Goal: Check status: Check status

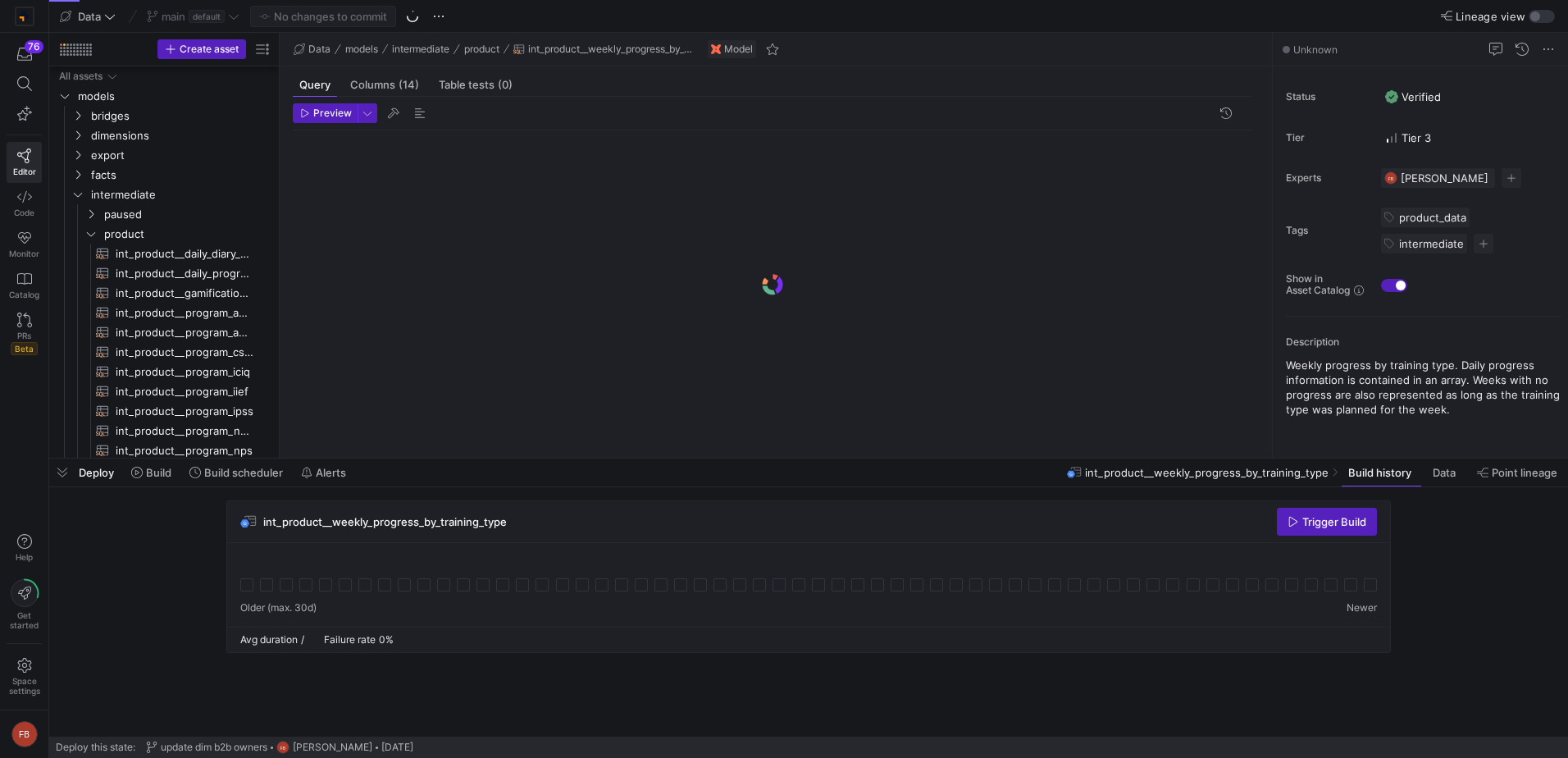
scroll to position [357, 0]
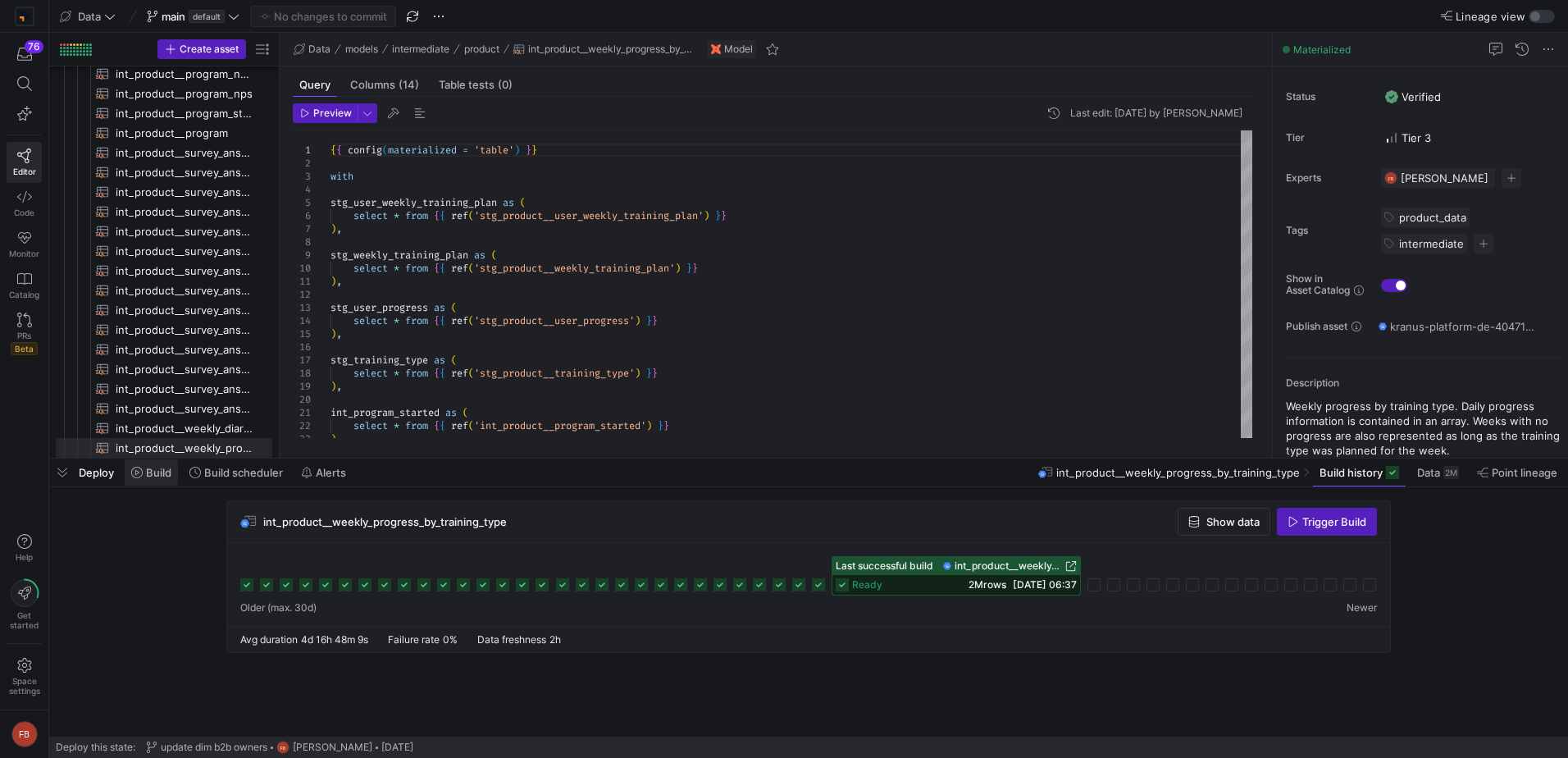
click at [151, 473] on span "Build" at bounding box center [159, 473] width 25 height 14
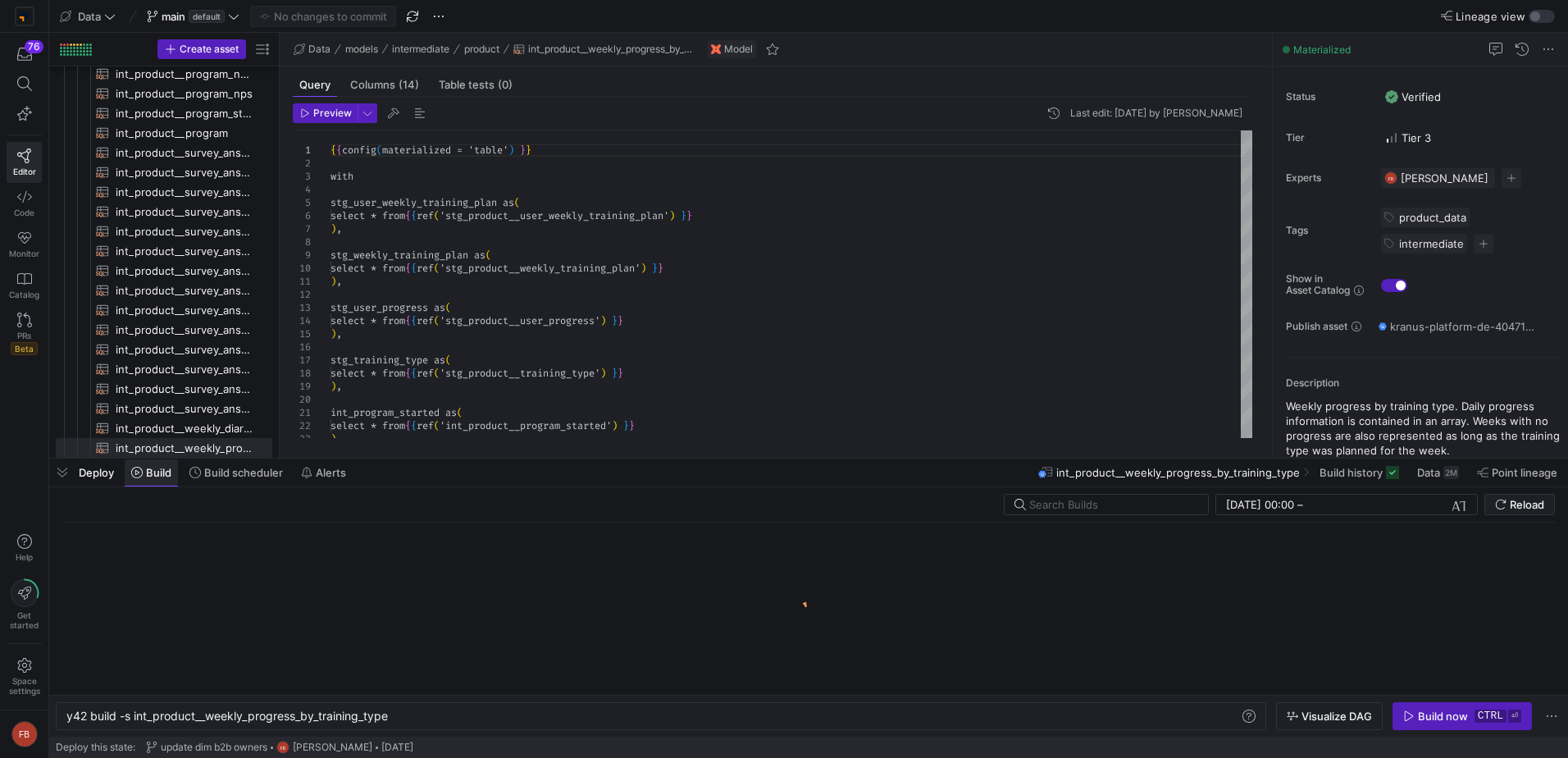
scroll to position [0, 322]
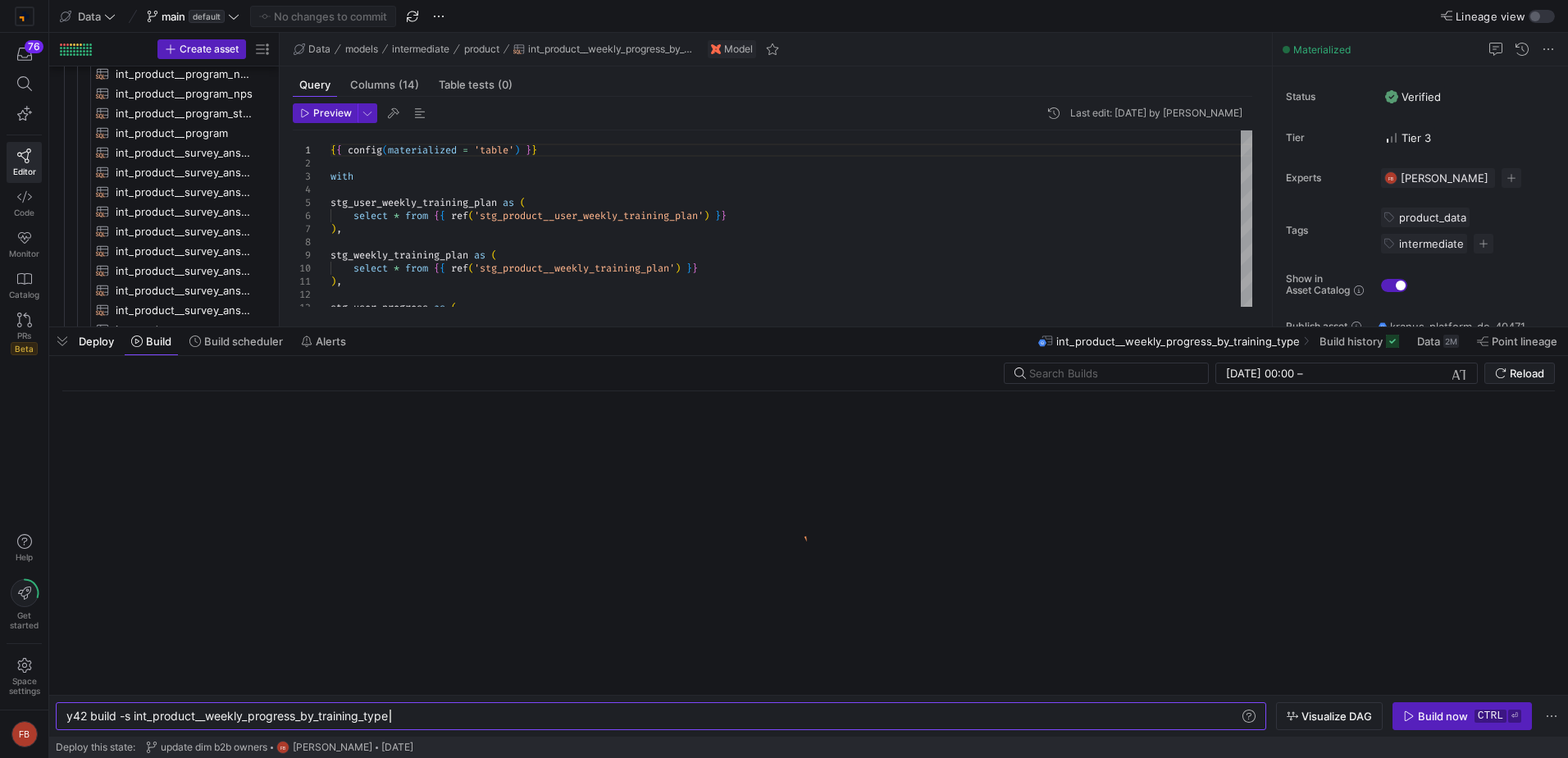
drag, startPoint x: 553, startPoint y: 458, endPoint x: 523, endPoint y: 334, distance: 127.6
click at [523, 327] on div at bounding box center [808, 327] width 1519 height 7
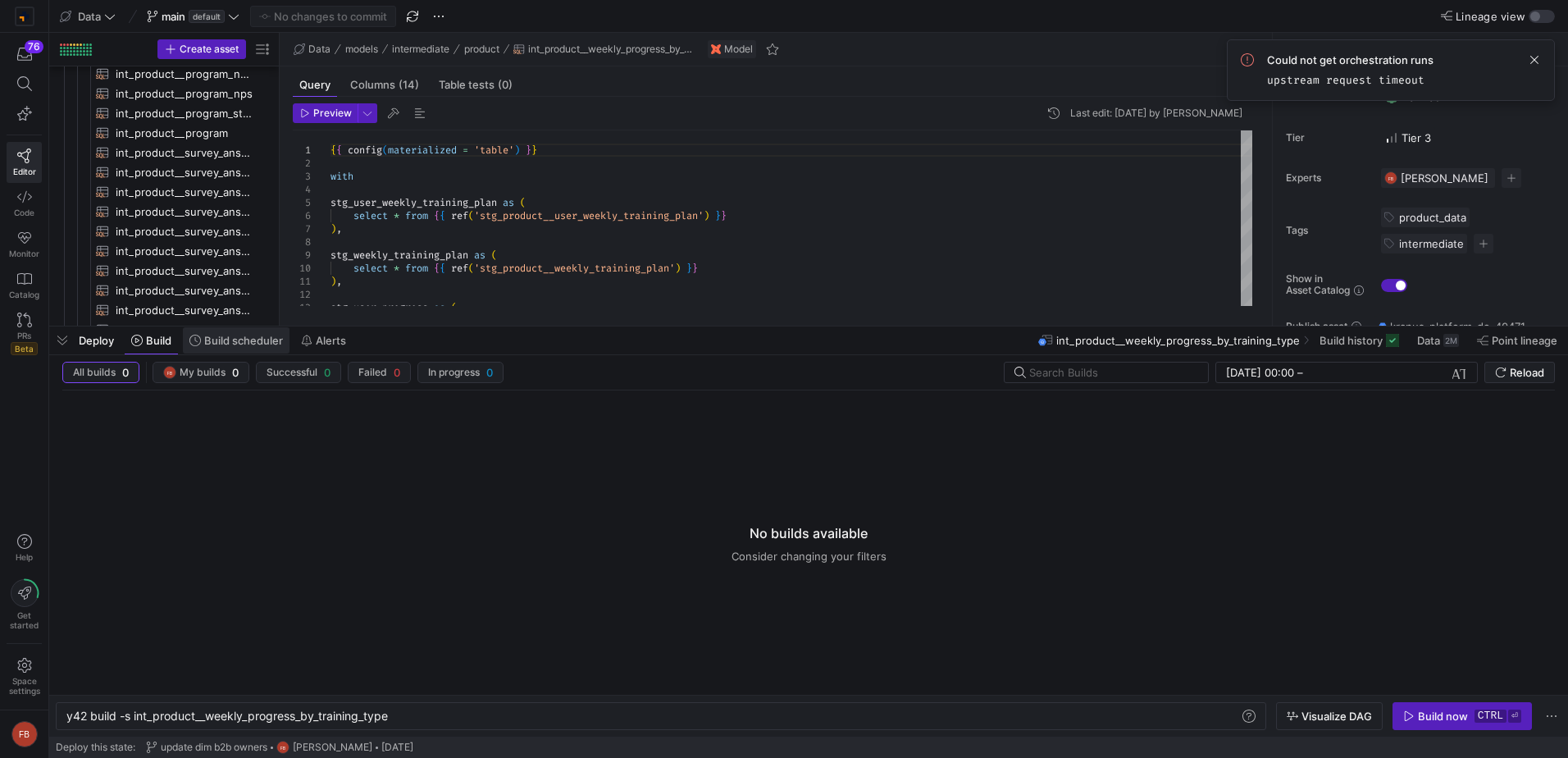
click at [223, 332] on span at bounding box center [236, 339] width 106 height 26
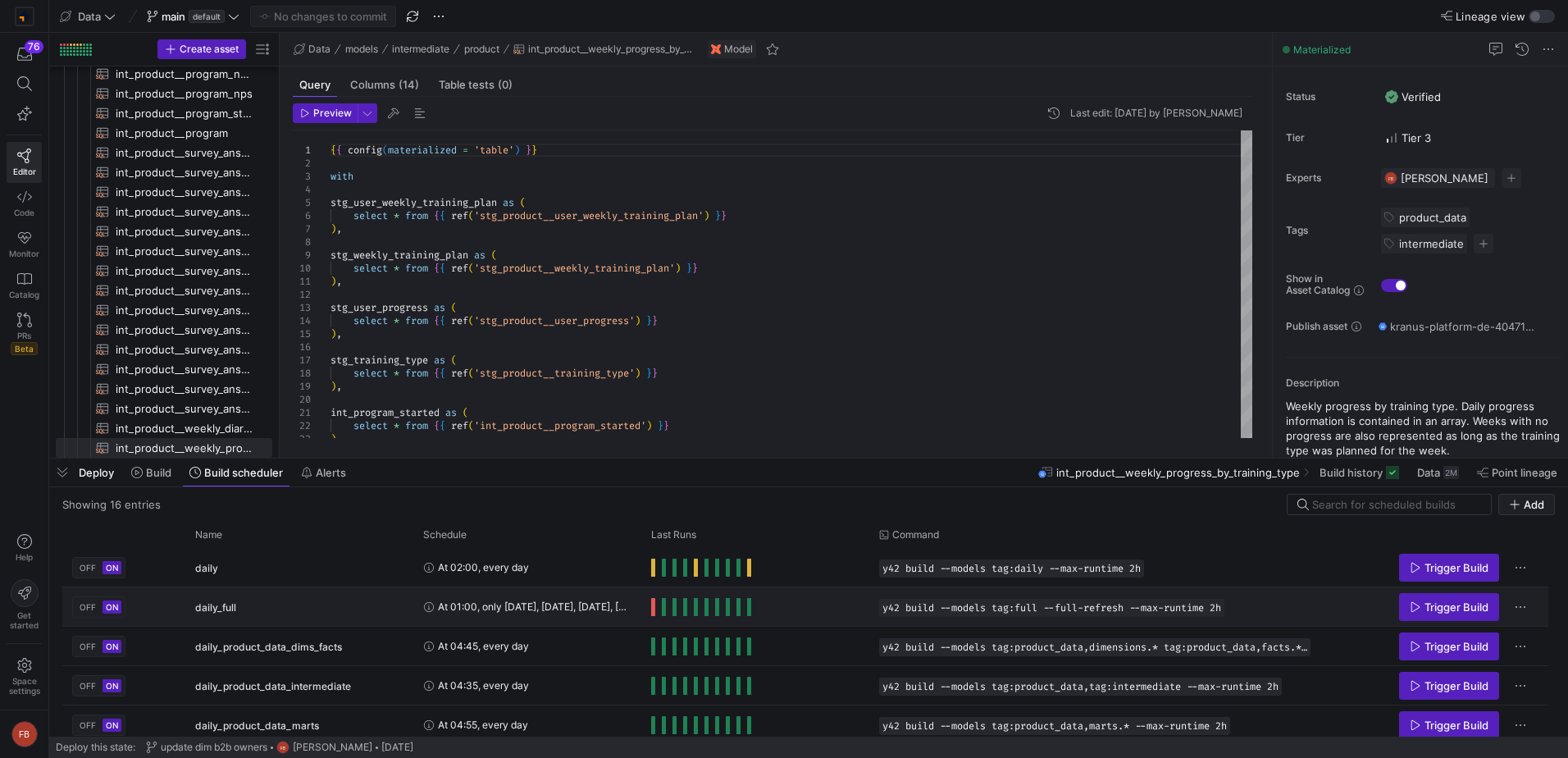
scroll to position [82, 0]
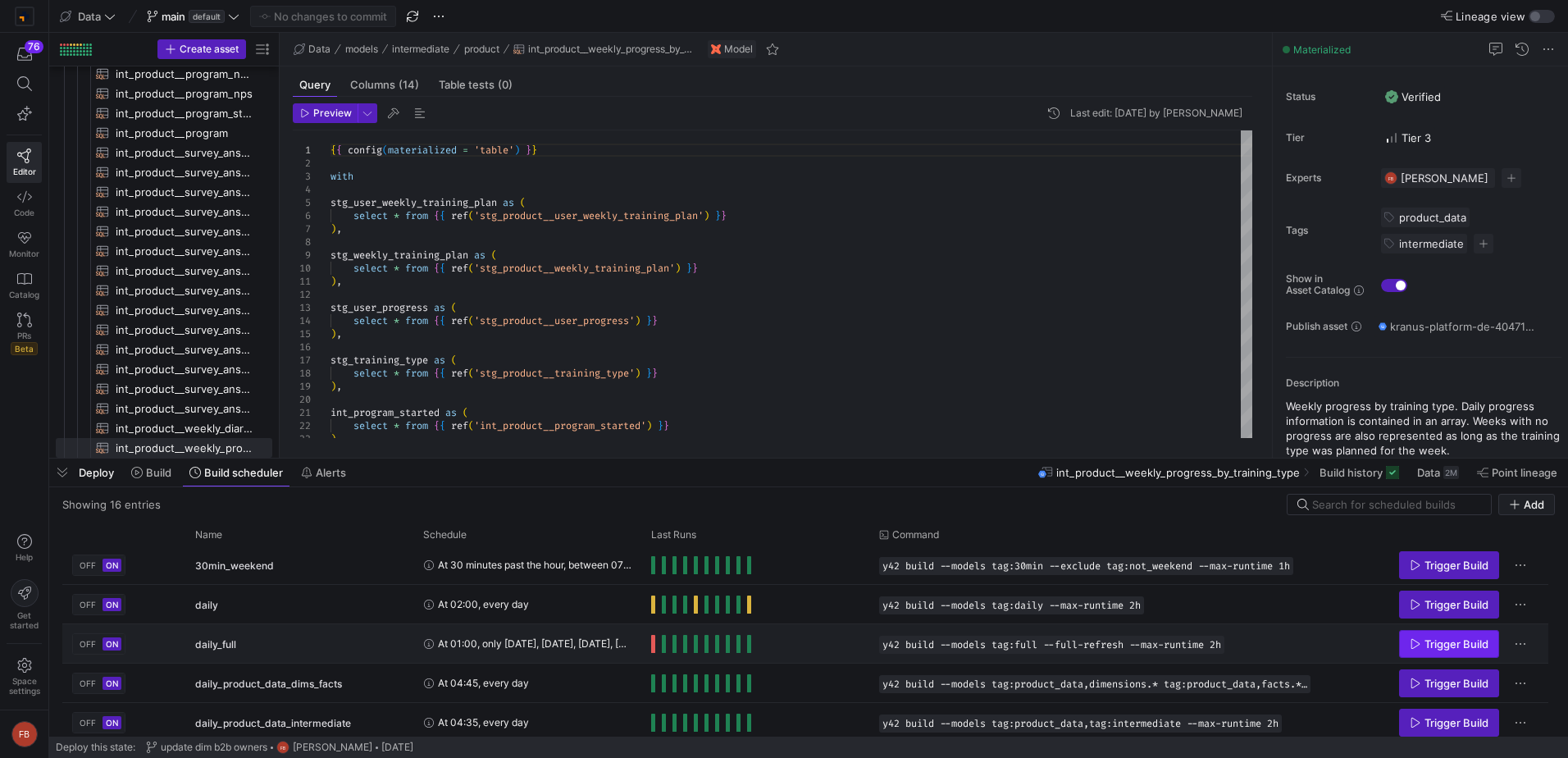
click at [1474, 652] on span "Press SPACE to select this row." at bounding box center [1449, 643] width 99 height 26
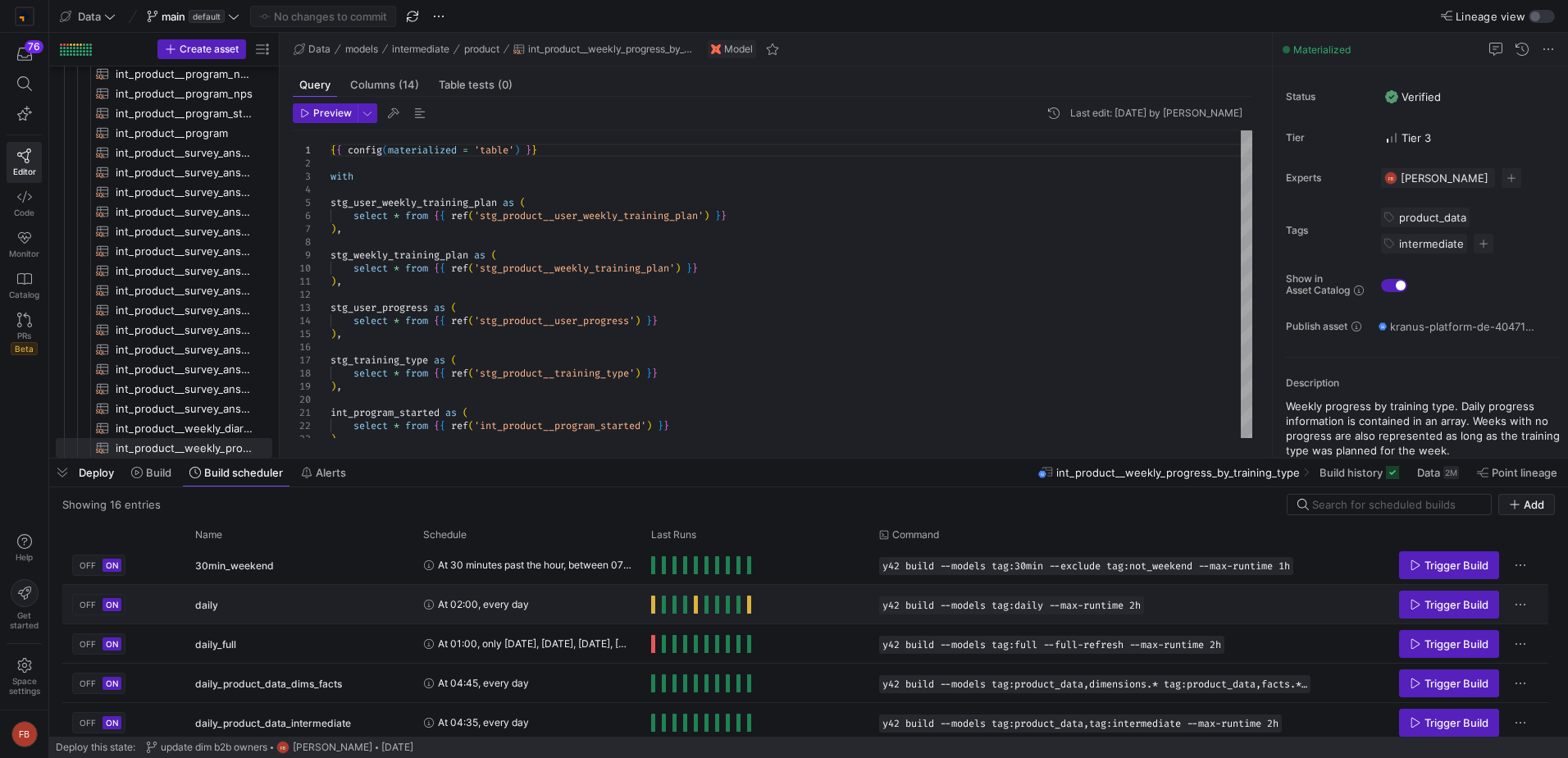
click at [521, 608] on span "At 02:00, every day" at bounding box center [483, 604] width 91 height 39
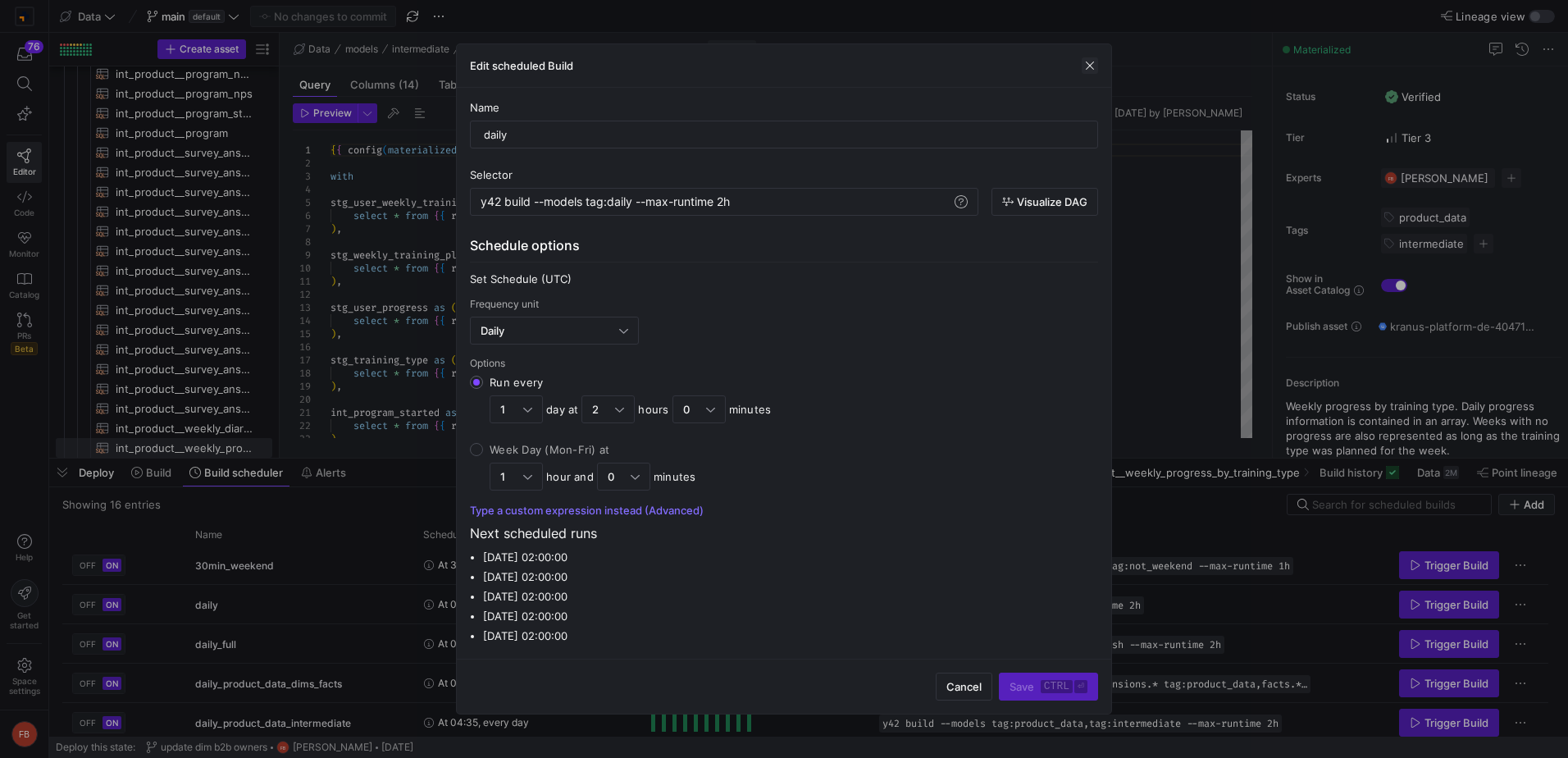
click at [1087, 63] on span "button" at bounding box center [1089, 65] width 16 height 16
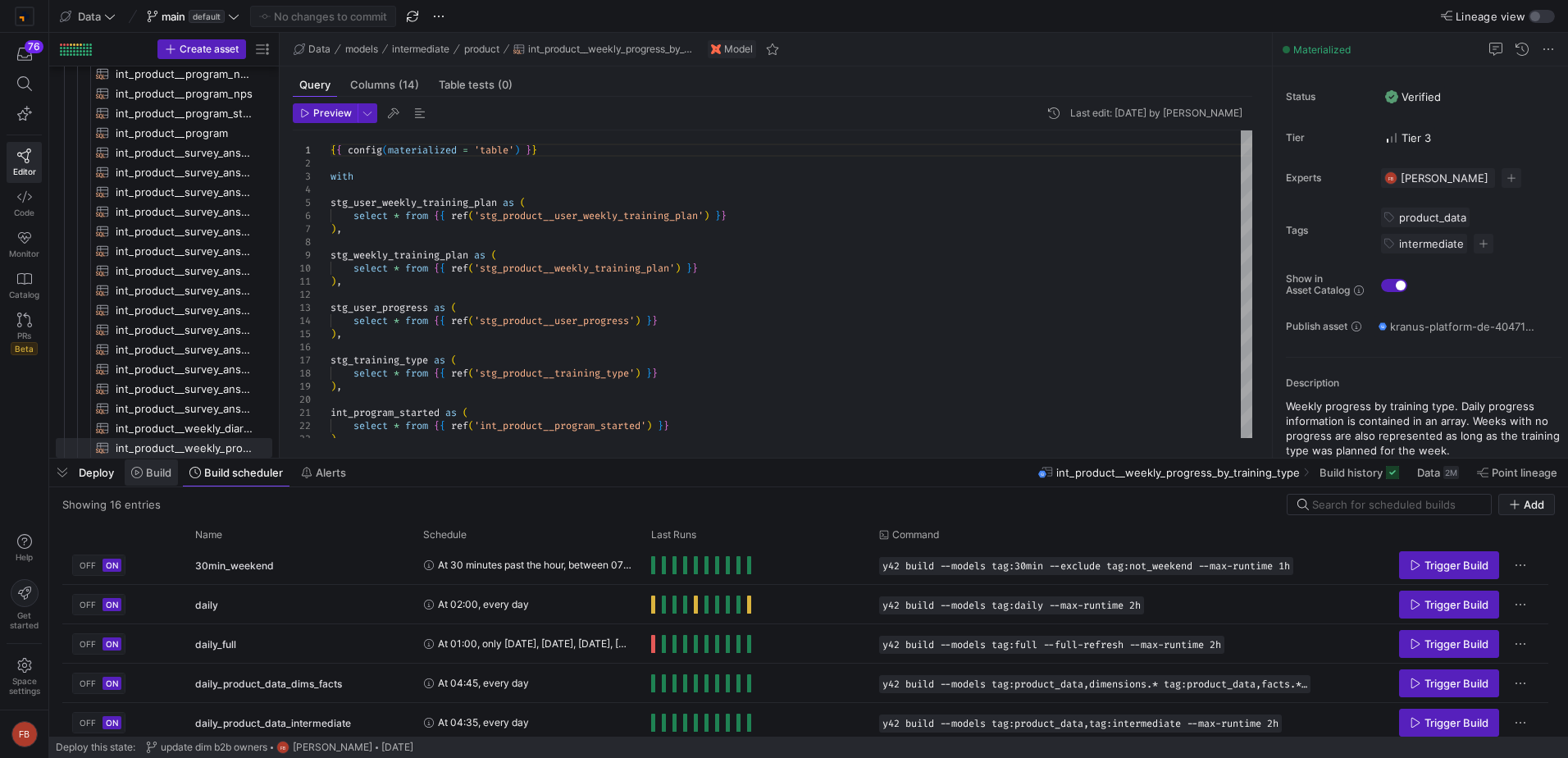
click at [165, 479] on span at bounding box center [151, 472] width 53 height 26
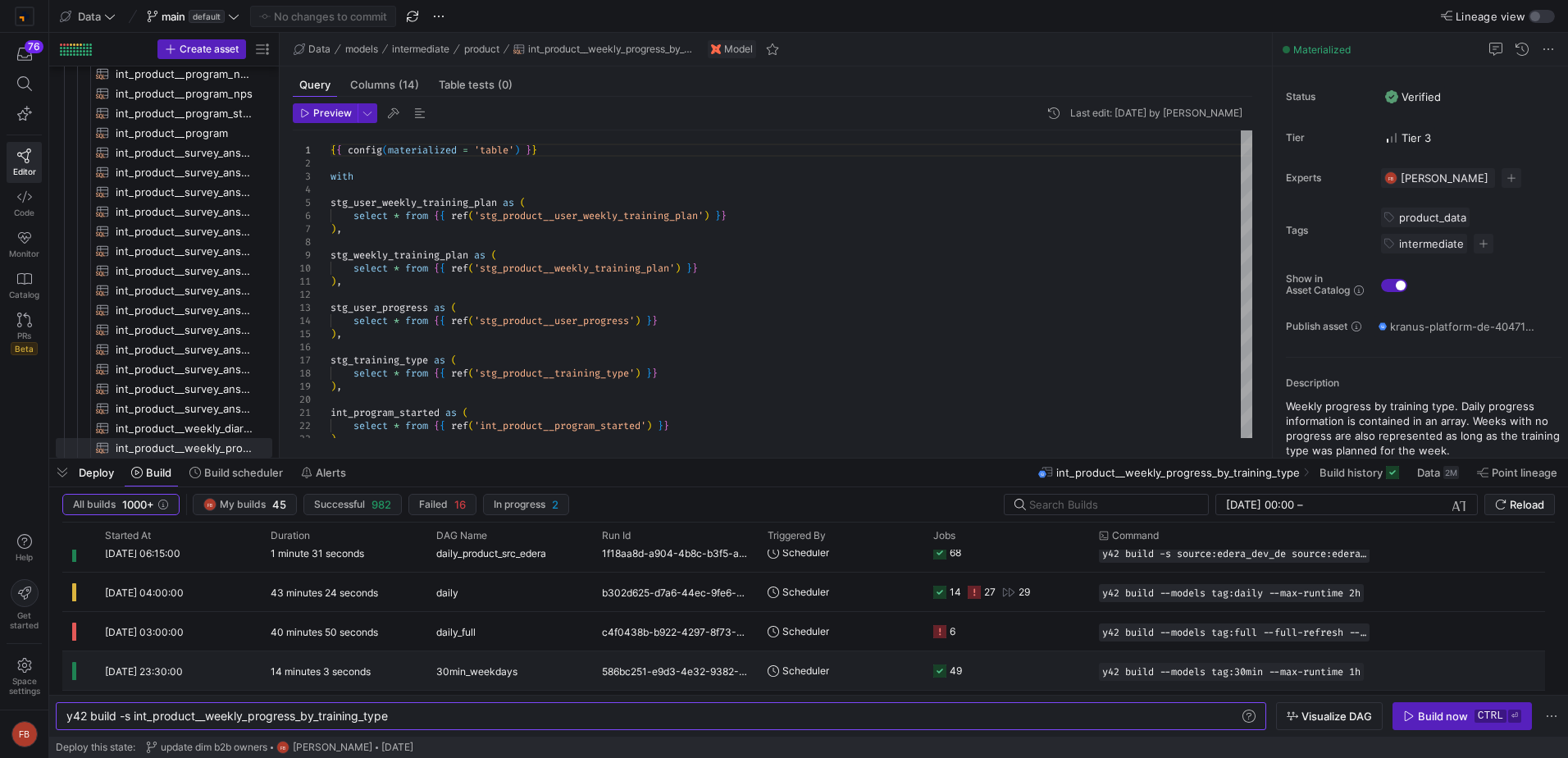
scroll to position [410, 0]
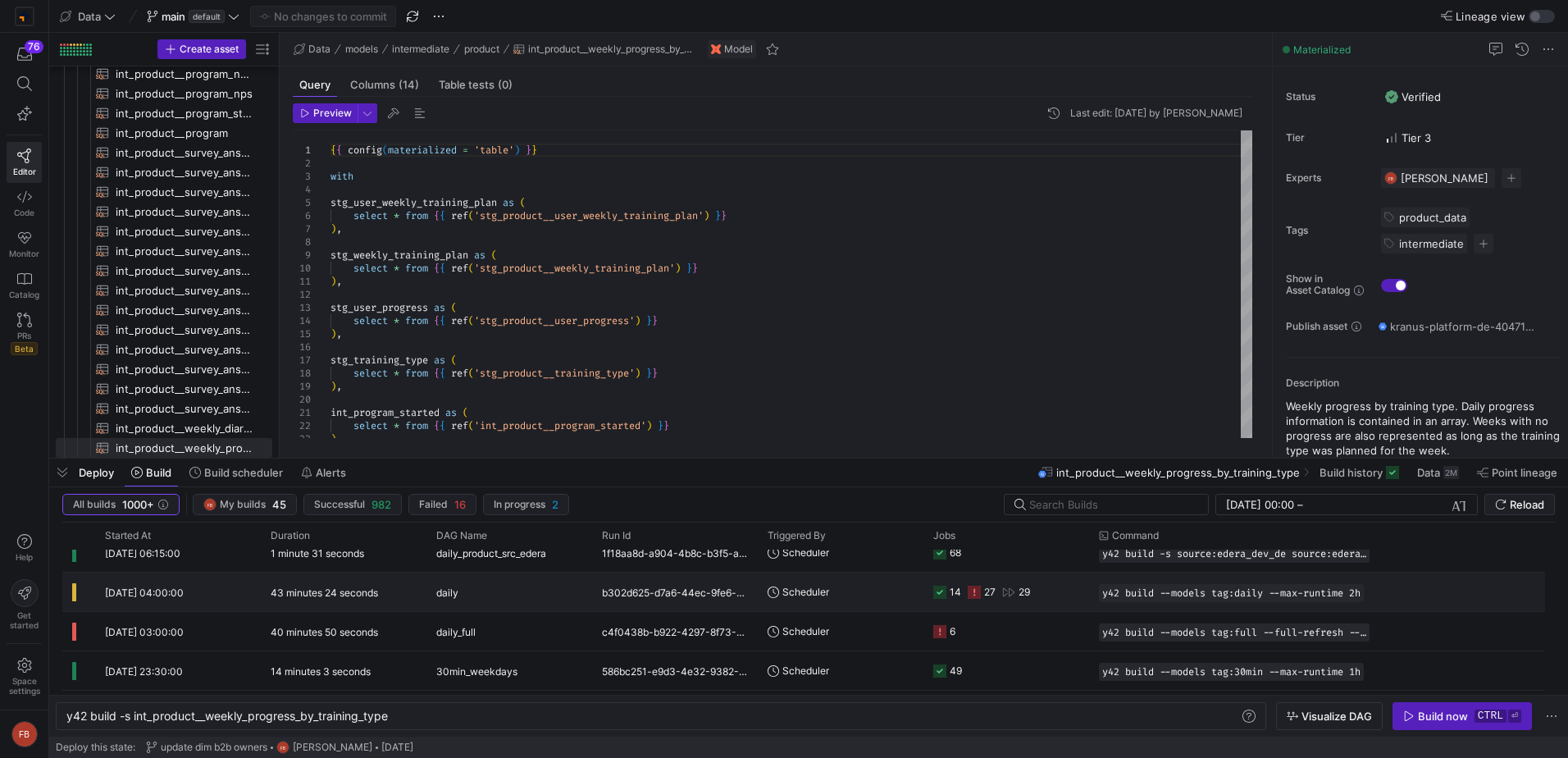
click at [490, 590] on div "daily" at bounding box center [508, 593] width 146 height 39
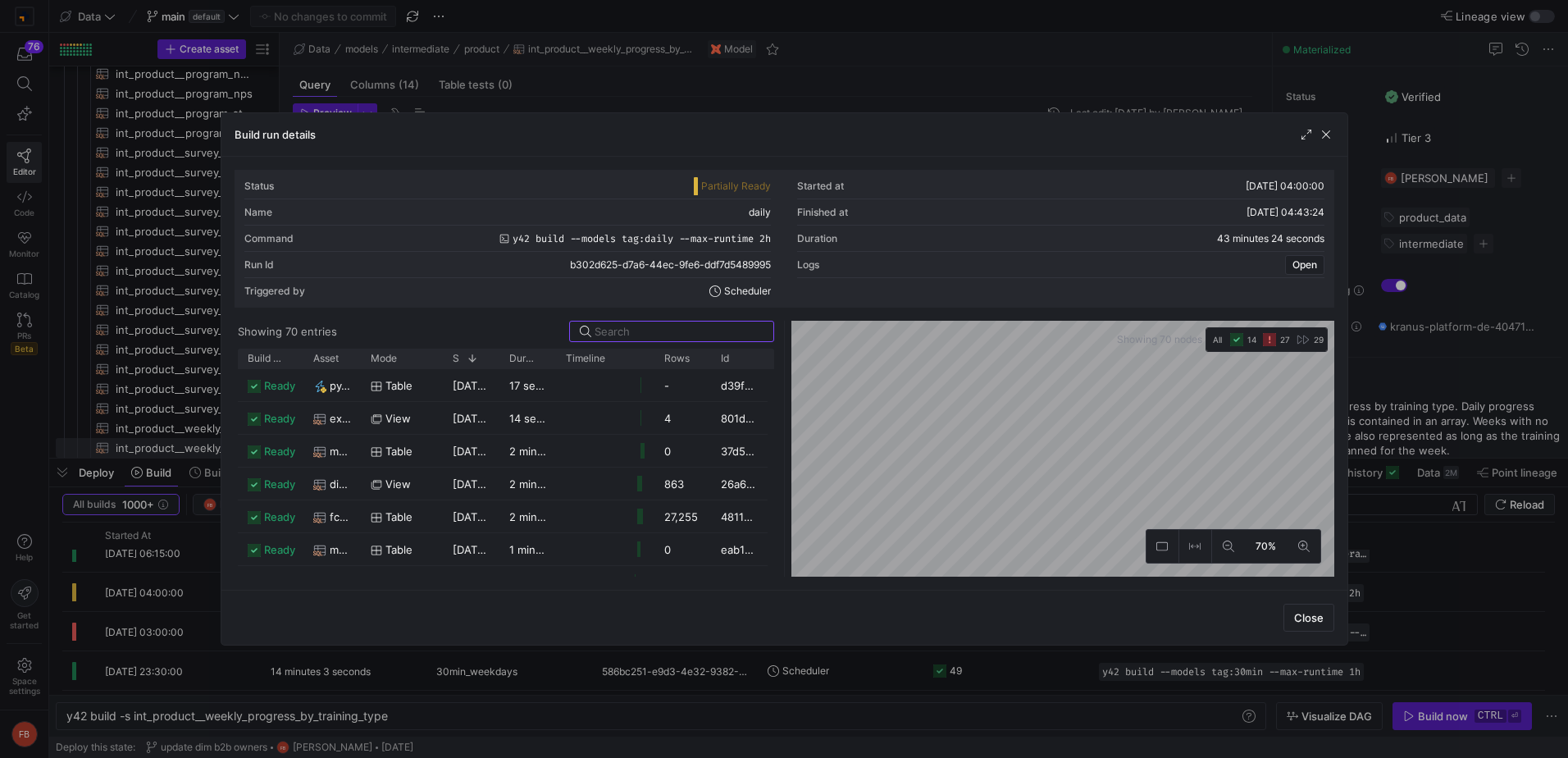
click at [1280, 341] on span "27" at bounding box center [1285, 339] width 10 height 10
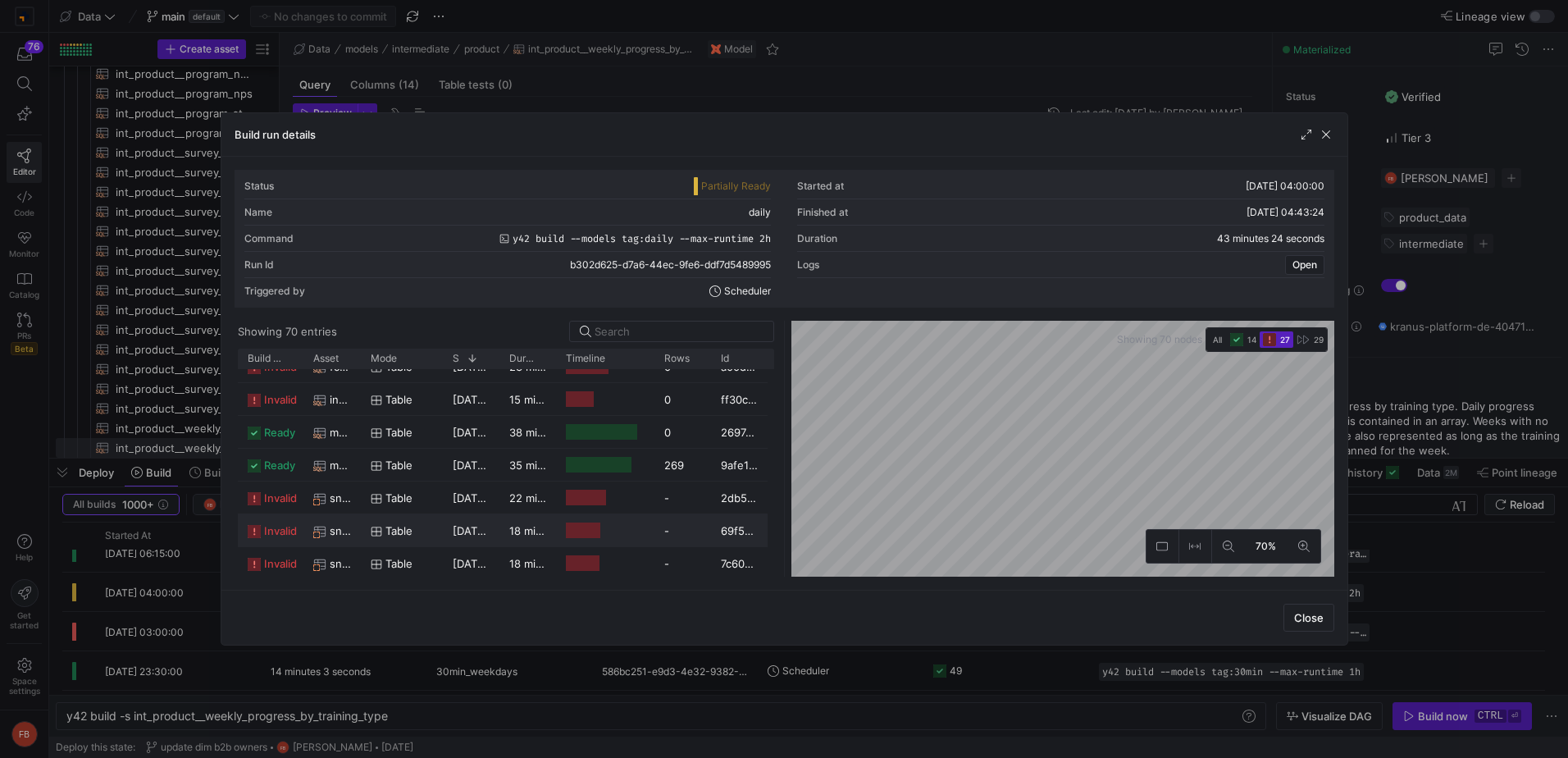
scroll to position [0, 0]
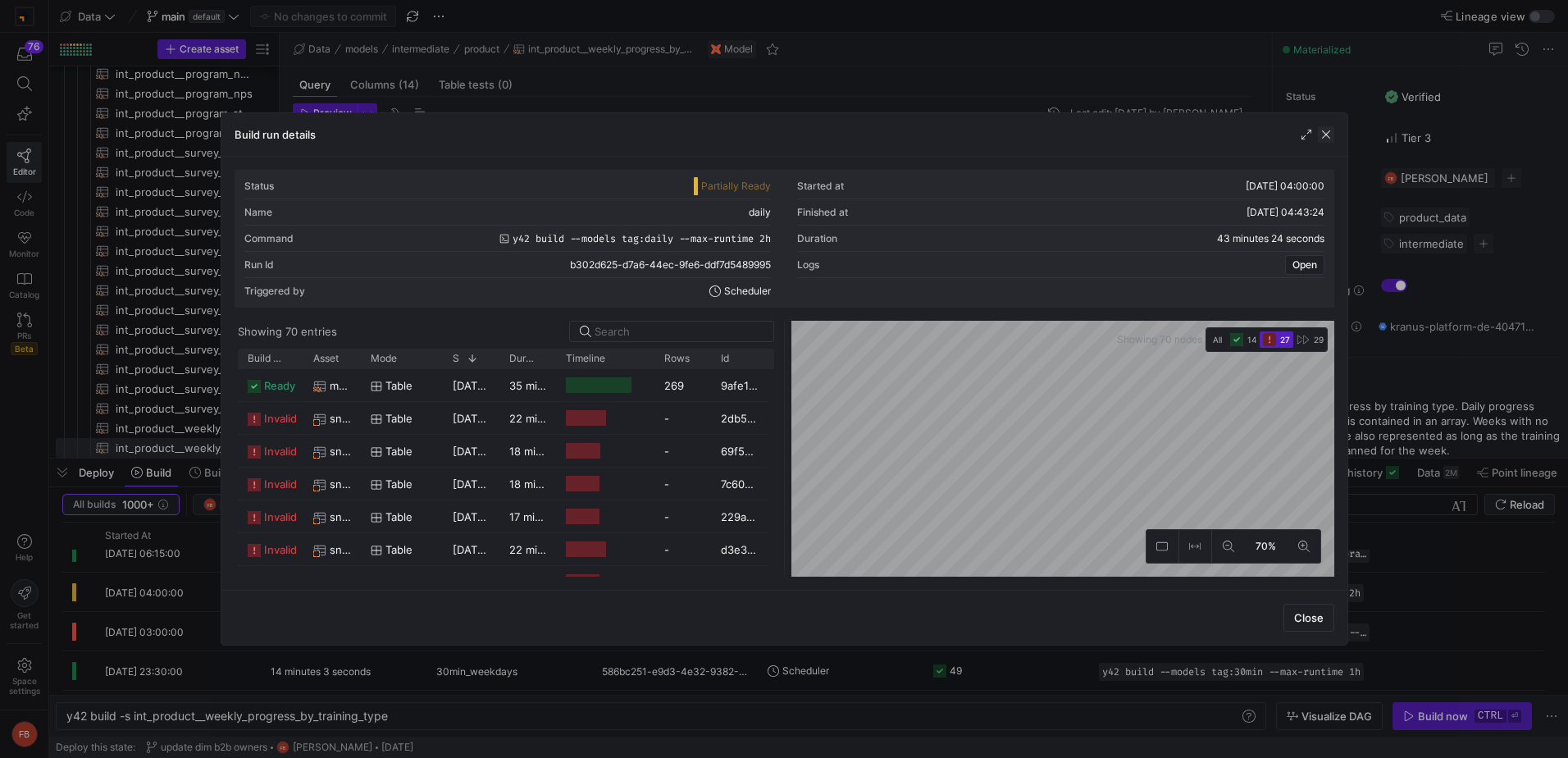
click at [1332, 133] on span "button" at bounding box center [1325, 134] width 16 height 16
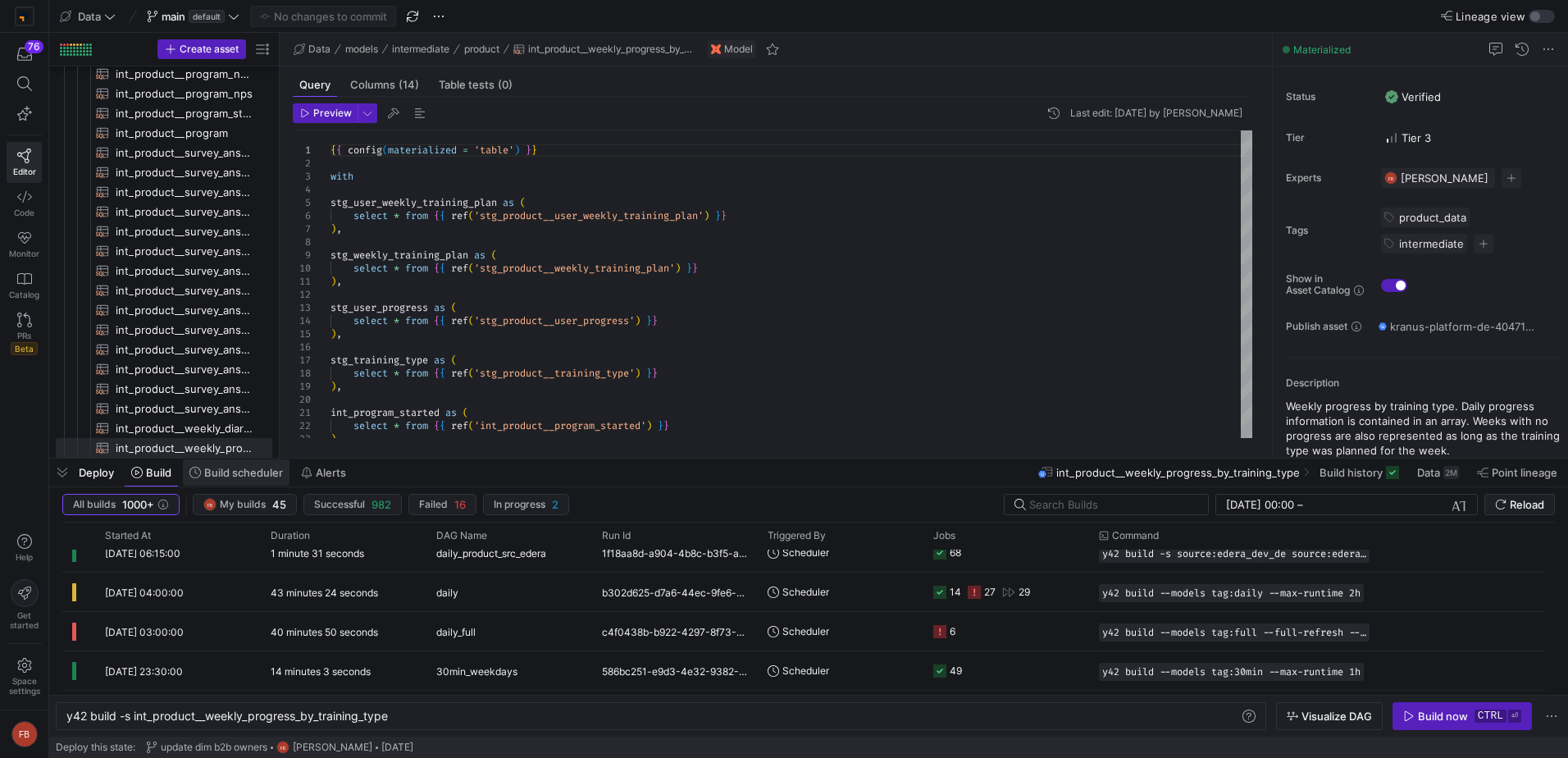
click at [242, 475] on span "Build scheduler" at bounding box center [243, 473] width 78 height 14
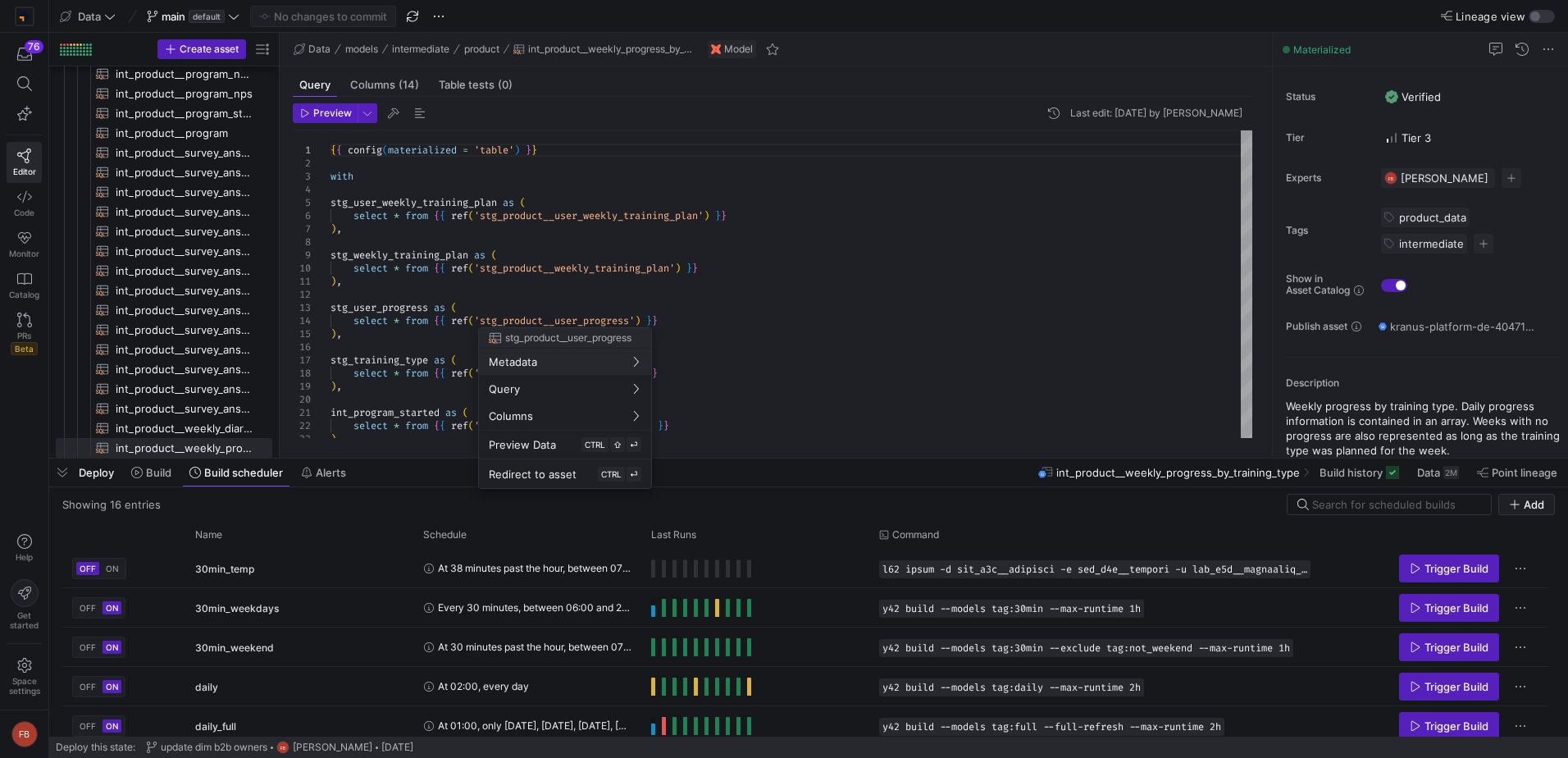
click at [158, 480] on div at bounding box center [784, 379] width 1568 height 758
click at [158, 480] on span at bounding box center [151, 472] width 53 height 26
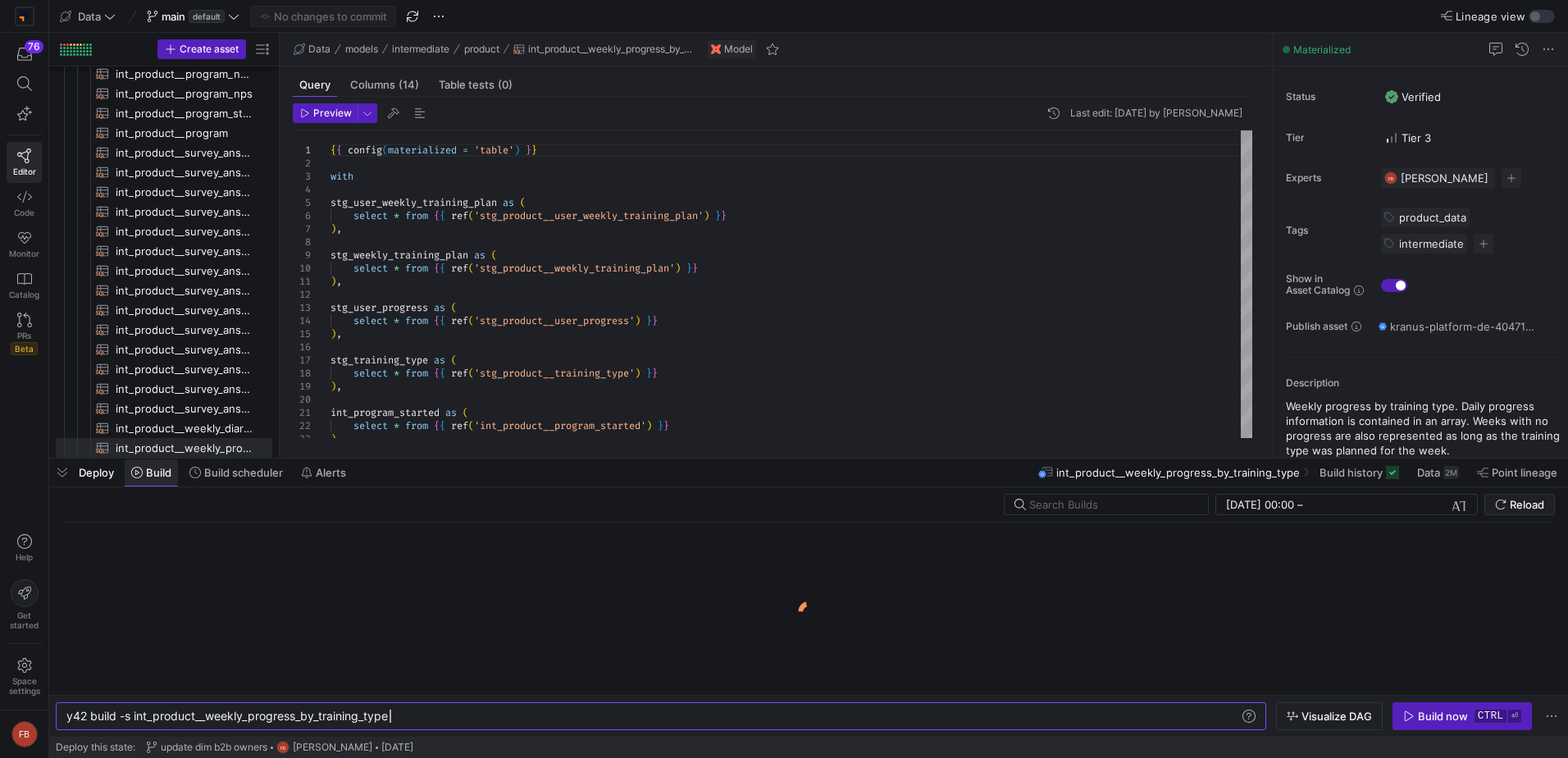
scroll to position [0, 322]
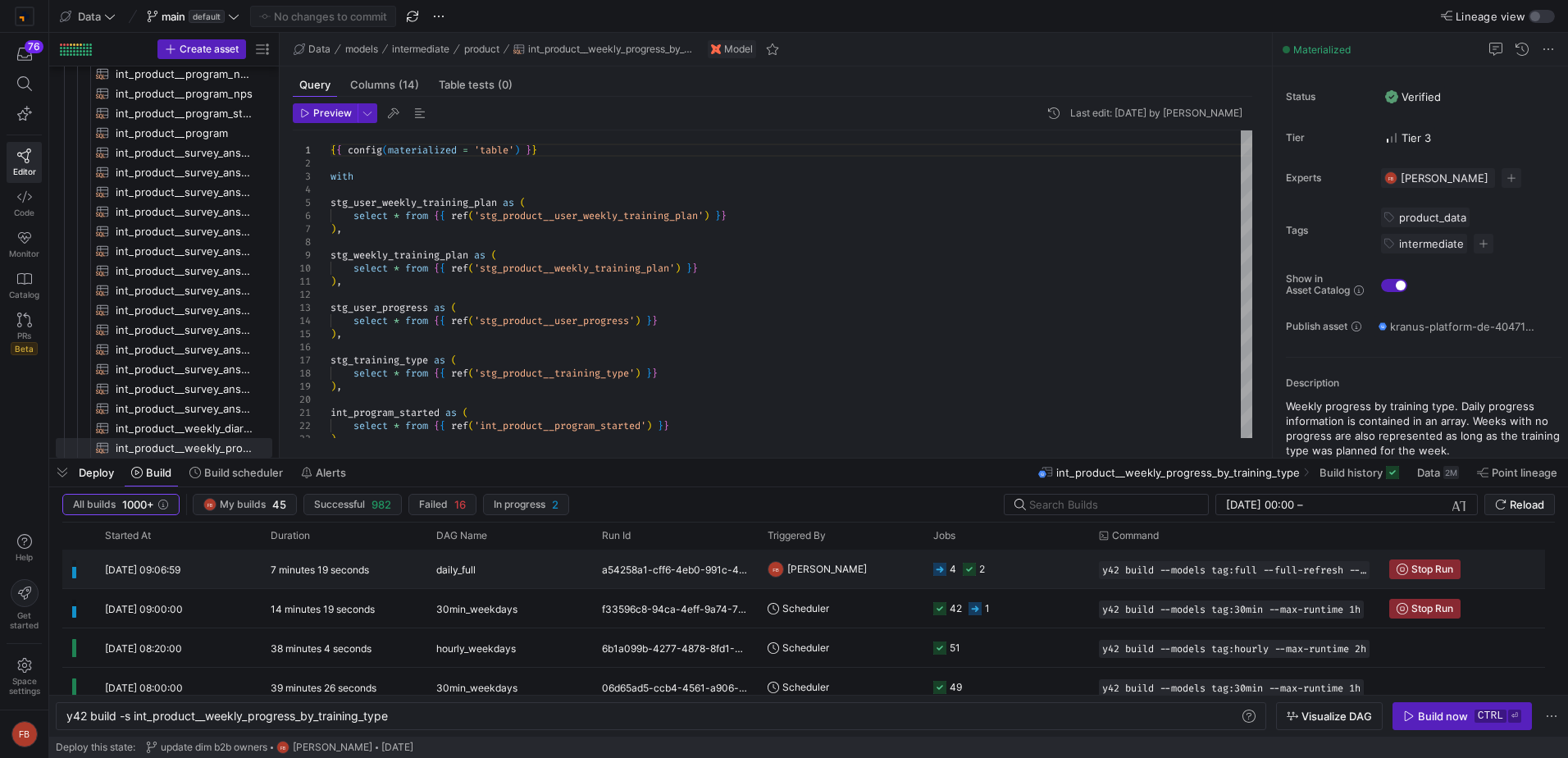
click at [654, 569] on div "a54258a1-cff6-4eb0-991c-4d0472f87470" at bounding box center [674, 568] width 165 height 39
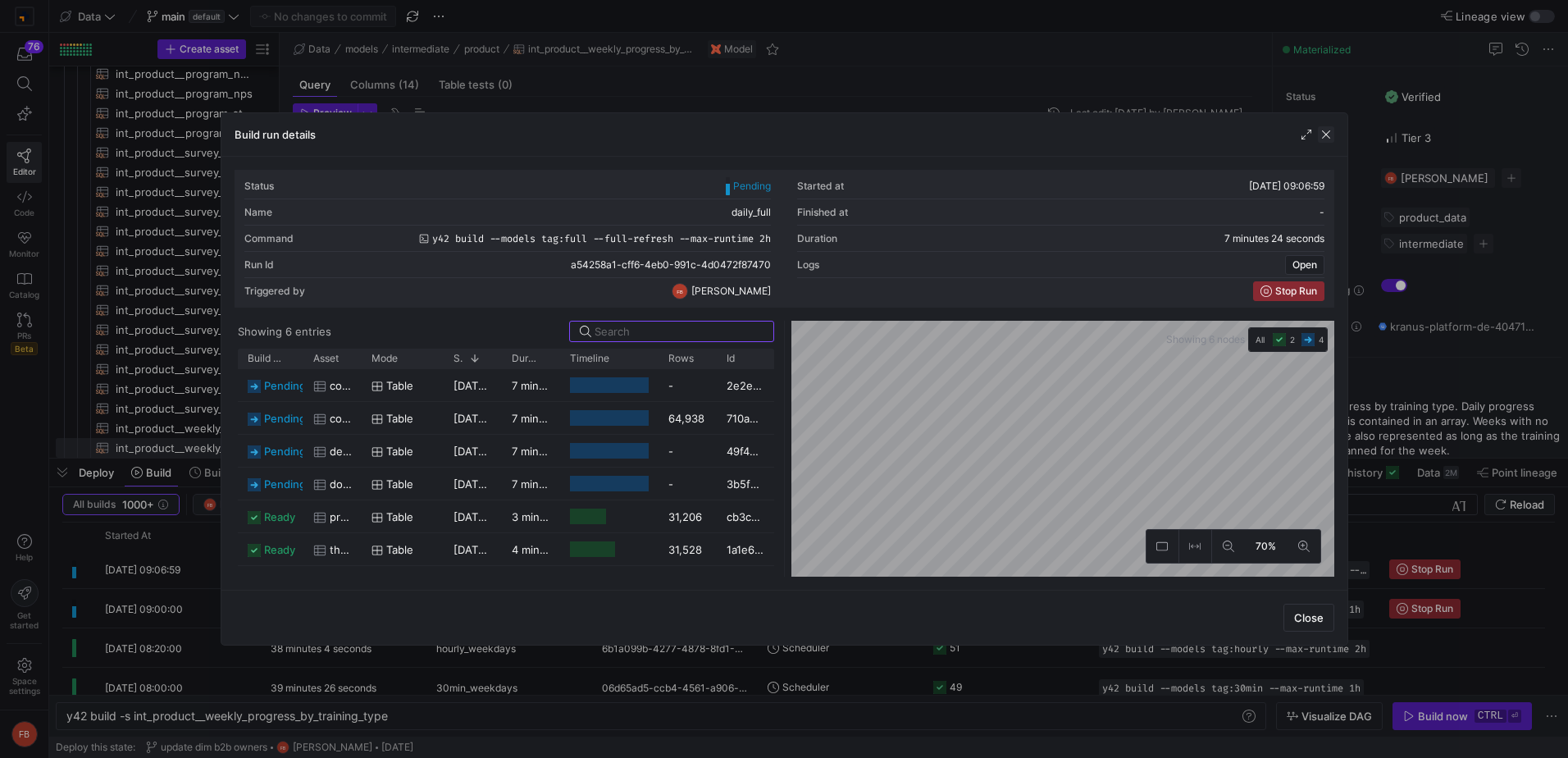
click at [1321, 136] on span "button" at bounding box center [1325, 134] width 16 height 16
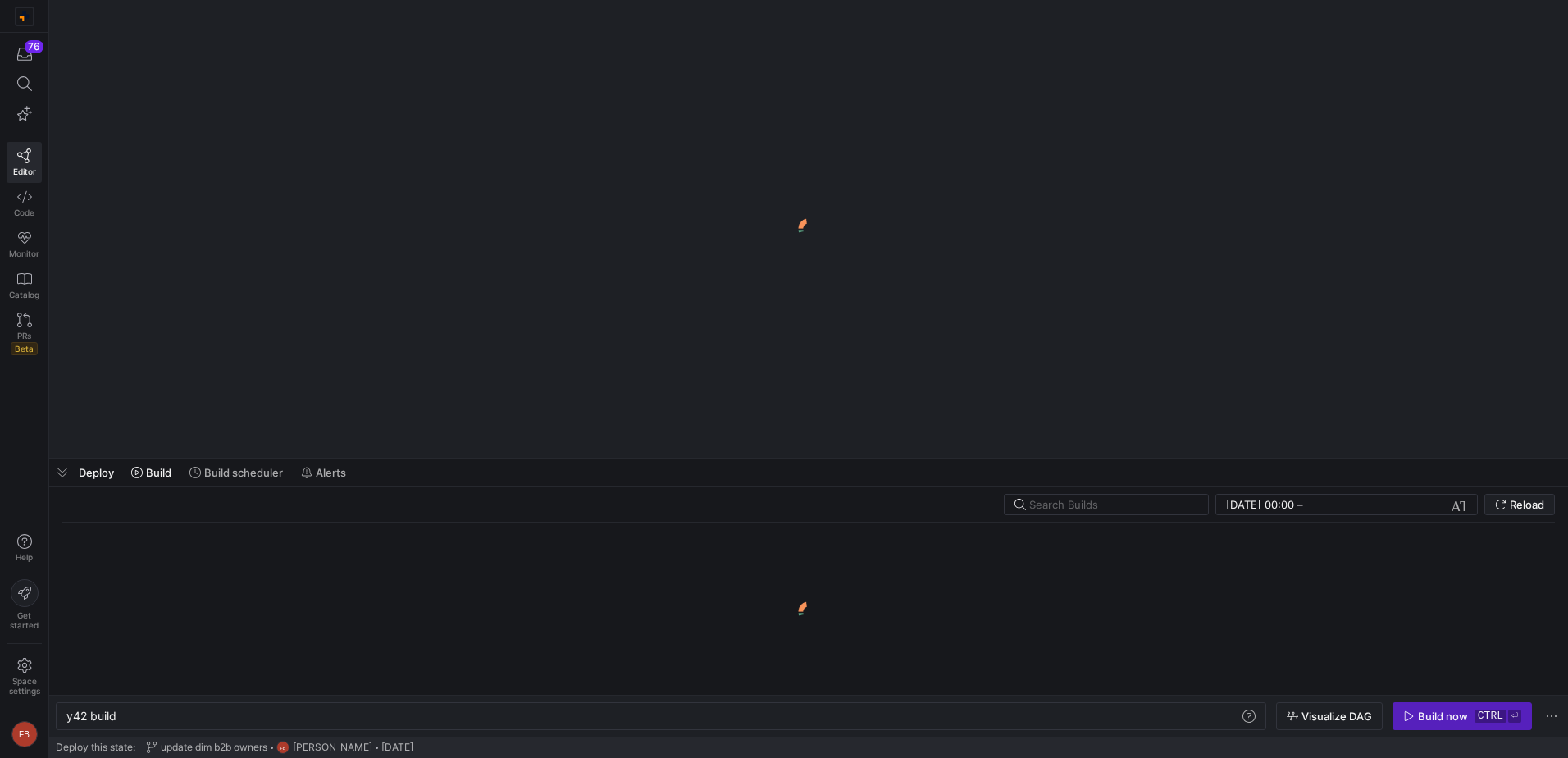
scroll to position [0, 49]
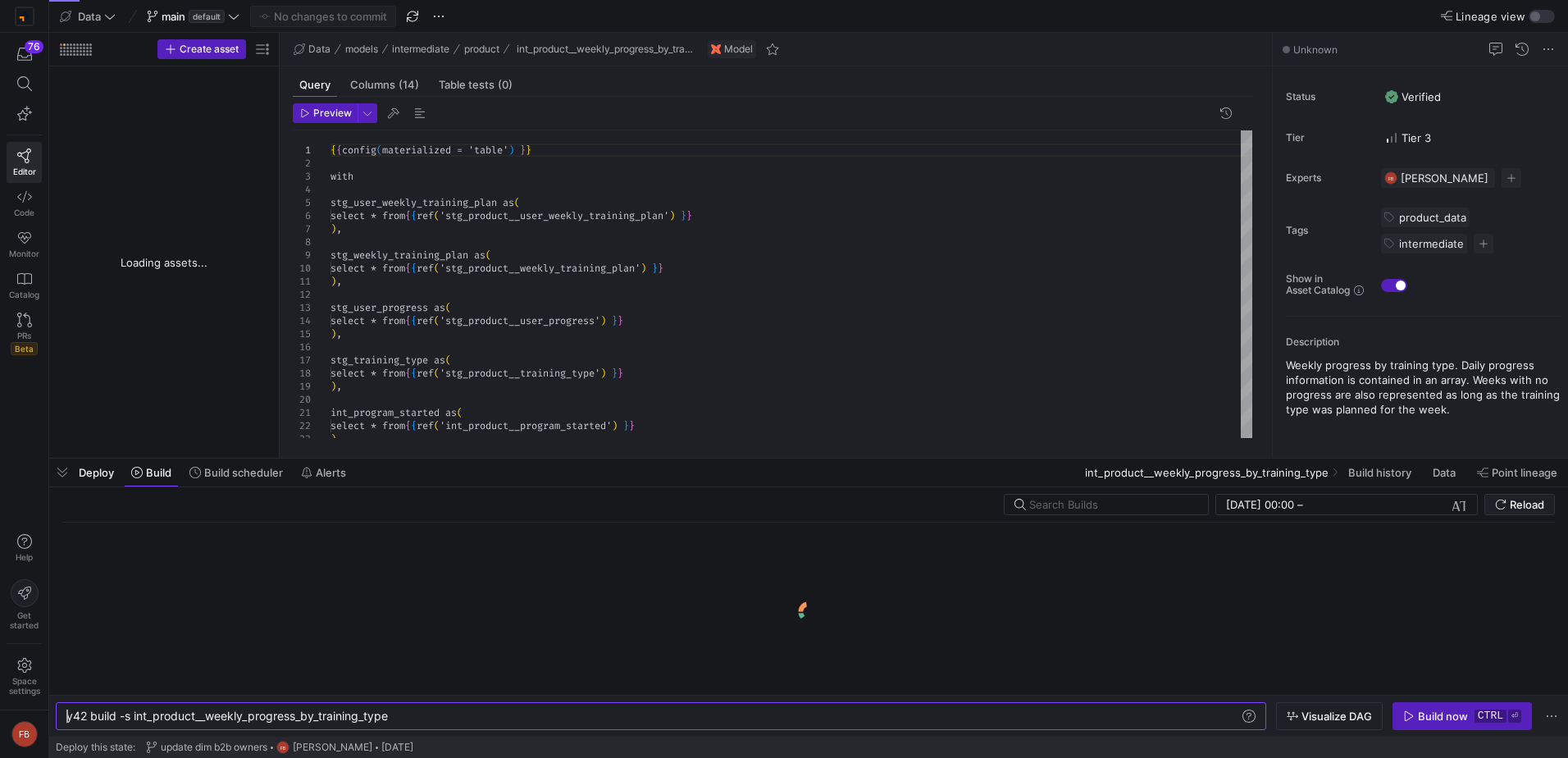
type textarea "y42 build -s int_product__weekly_progress_by_training_type"
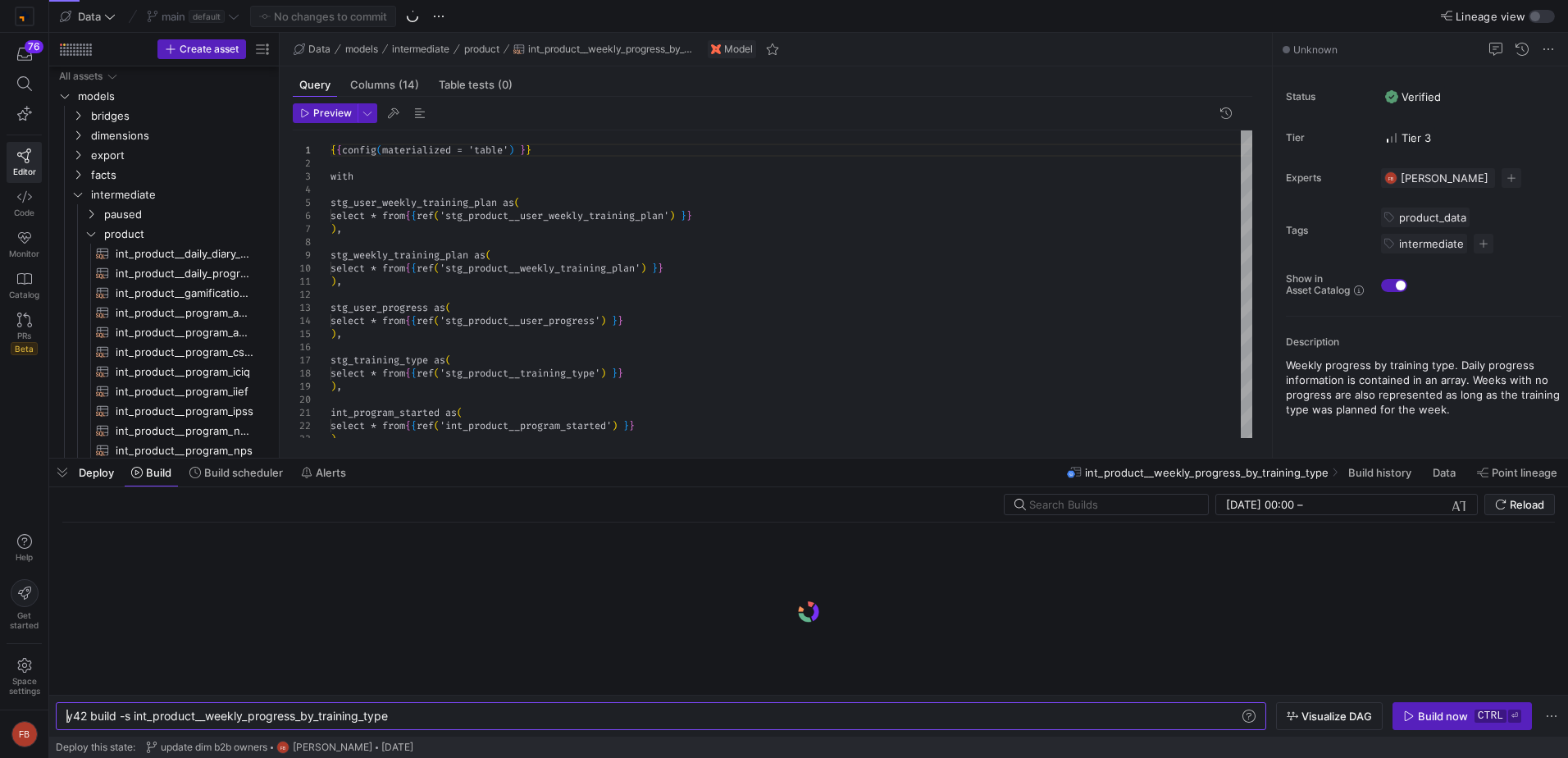
scroll to position [357, 0]
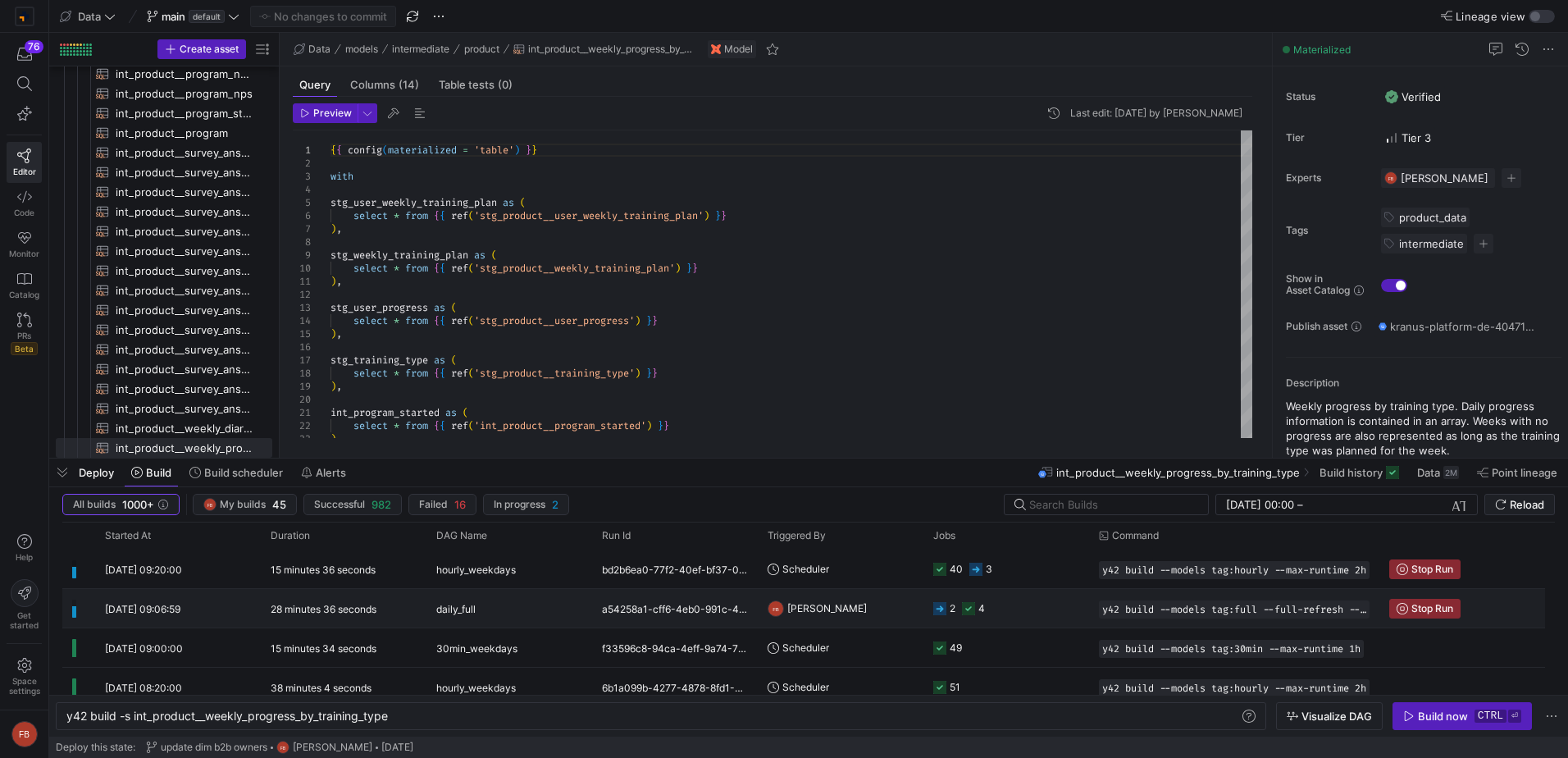
click at [586, 608] on div "daily_full" at bounding box center [508, 608] width 165 height 39
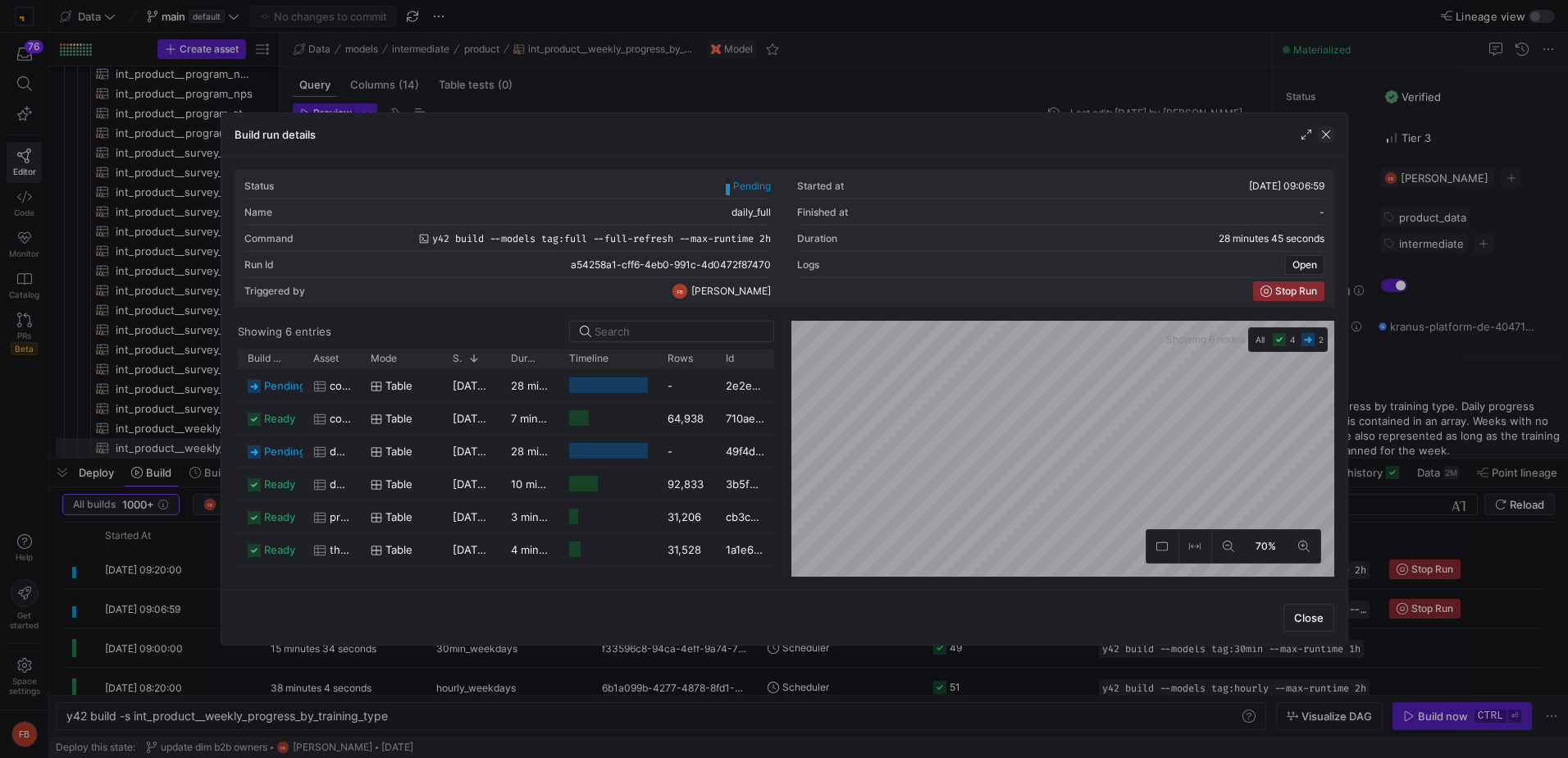
click at [1325, 135] on span "button" at bounding box center [1325, 134] width 16 height 16
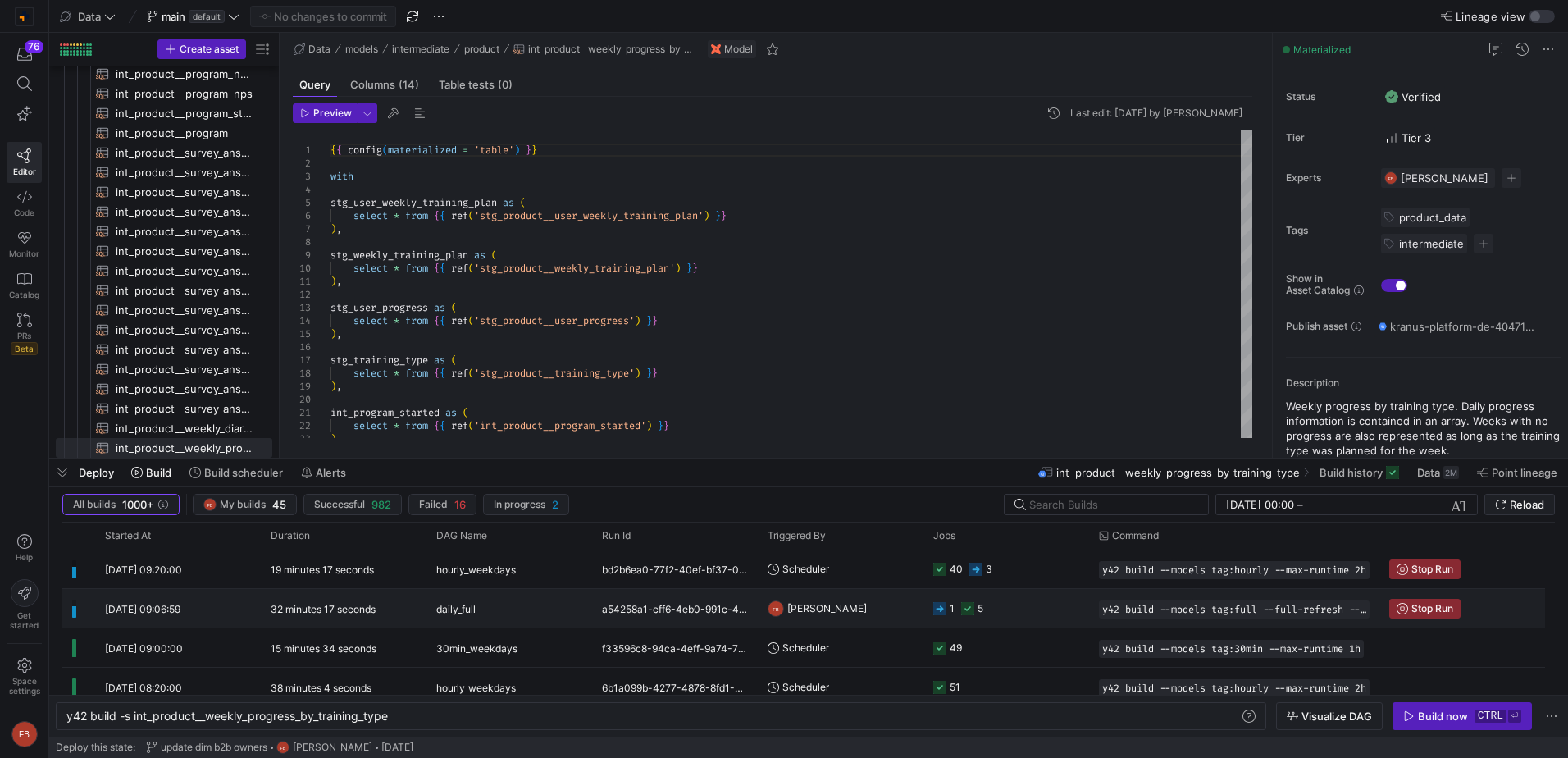
click at [678, 599] on div "a54258a1-cff6-4eb0-991c-4d0472f87470" at bounding box center [674, 608] width 165 height 39
